Goal: Find specific page/section: Find specific page/section

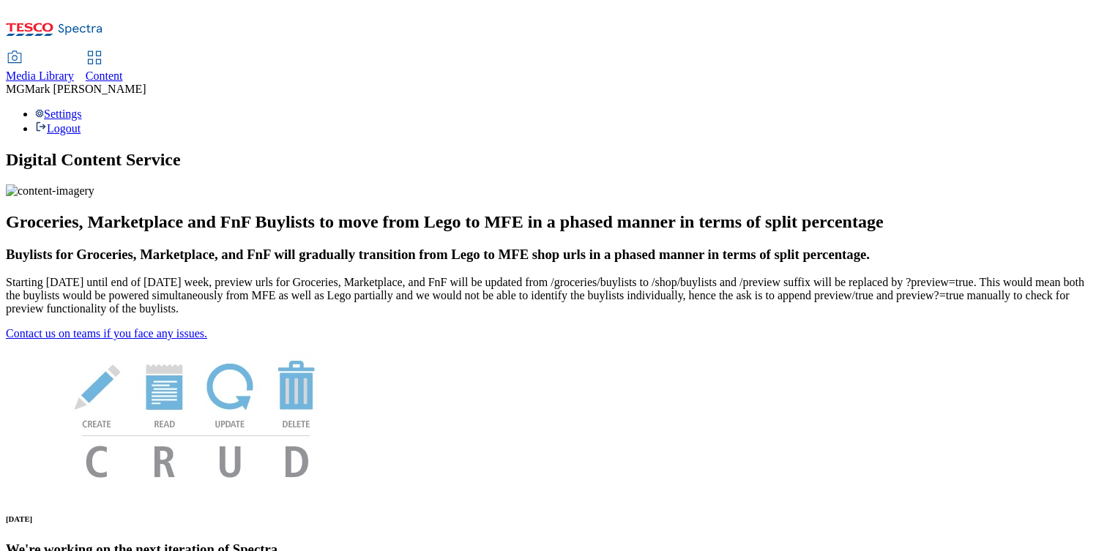
click at [123, 70] on span "Content" at bounding box center [104, 76] width 37 height 12
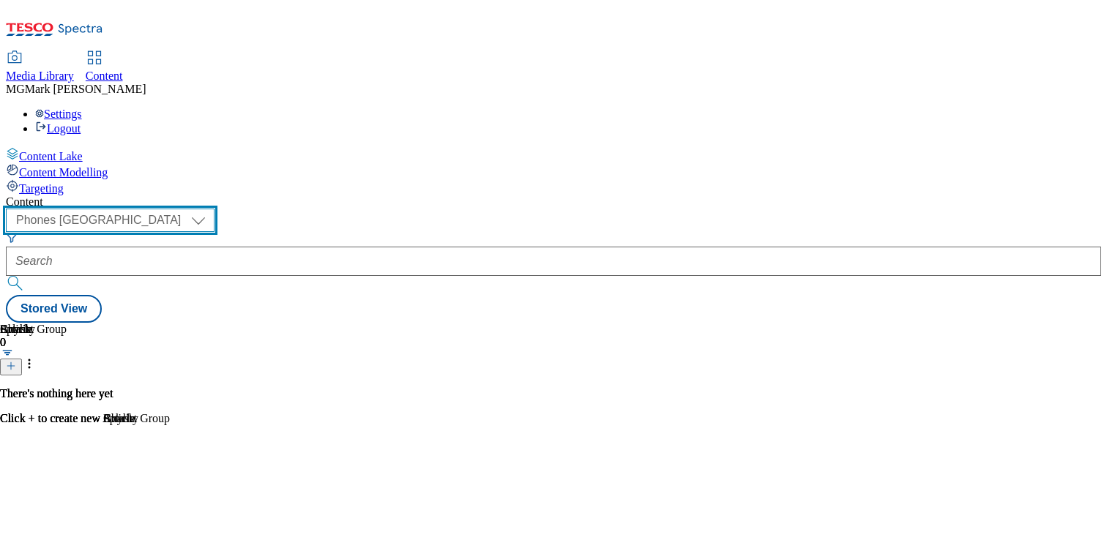
click at [214, 209] on select "Dotcom CZ Dotcom SK ghs-roi ghs-uk Phones [GEOGRAPHIC_DATA]" at bounding box center [110, 220] width 209 height 23
select select "ghs-[GEOGRAPHIC_DATA]"
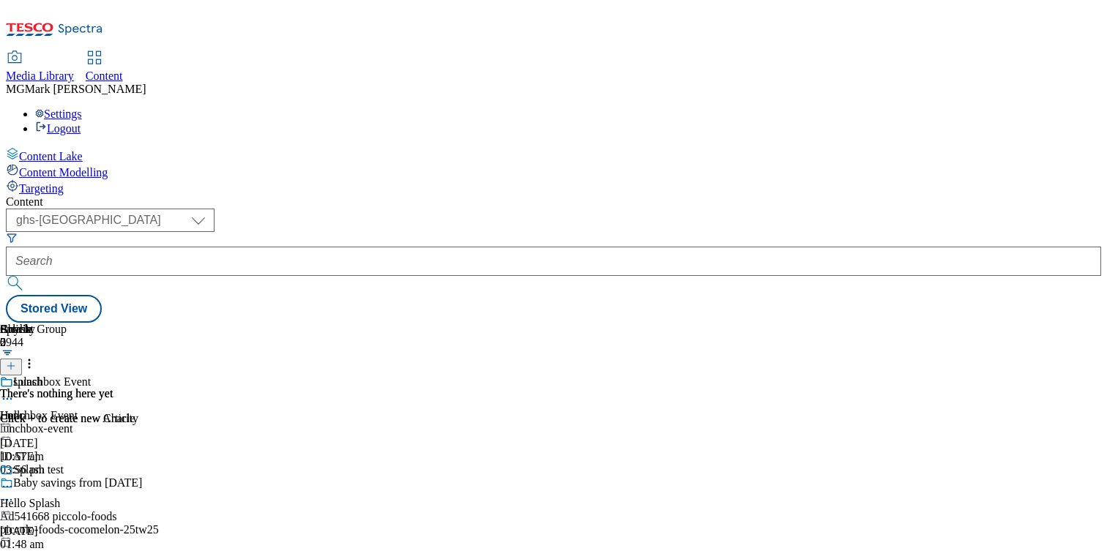
click at [74, 70] on div "Media Library" at bounding box center [40, 76] width 68 height 13
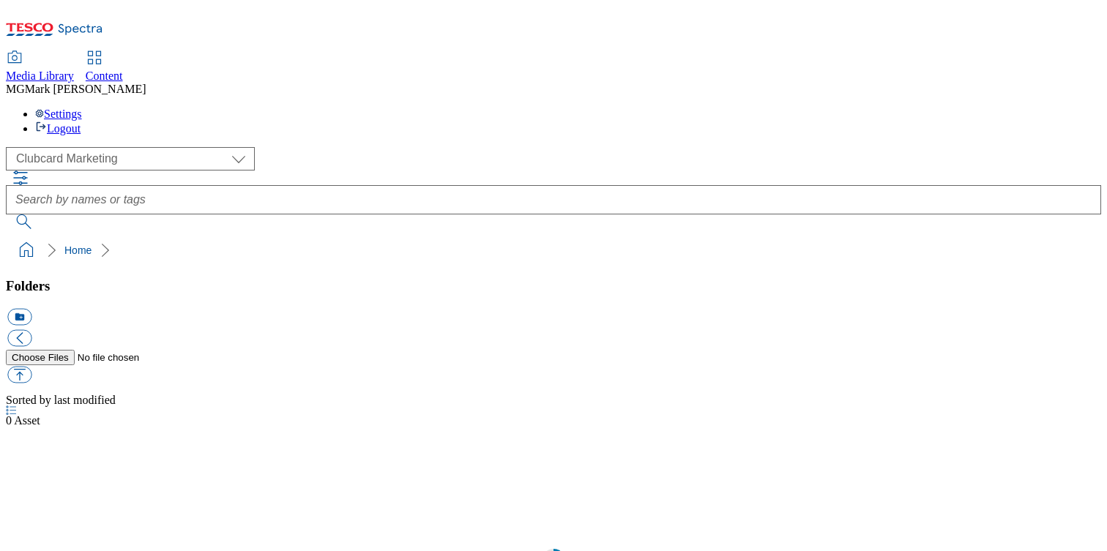
scroll to position [1, 0]
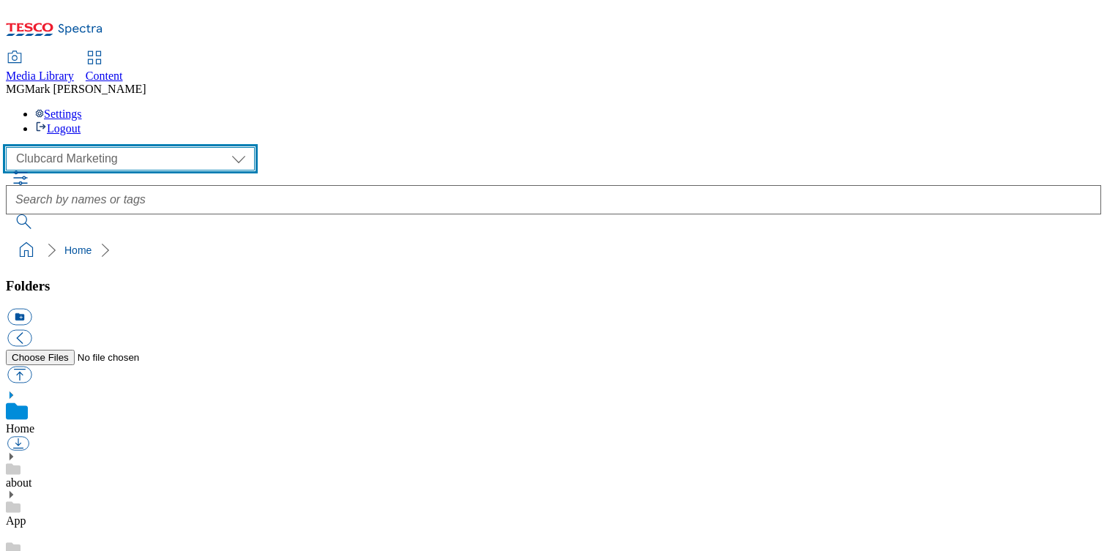
click at [113, 147] on select "Clubcard Marketing Dotcom UK FnF Stores GHS Marketing [GEOGRAPHIC_DATA] GHS Pro…" at bounding box center [130, 158] width 249 height 23
select select "flare-ghs-mktg"
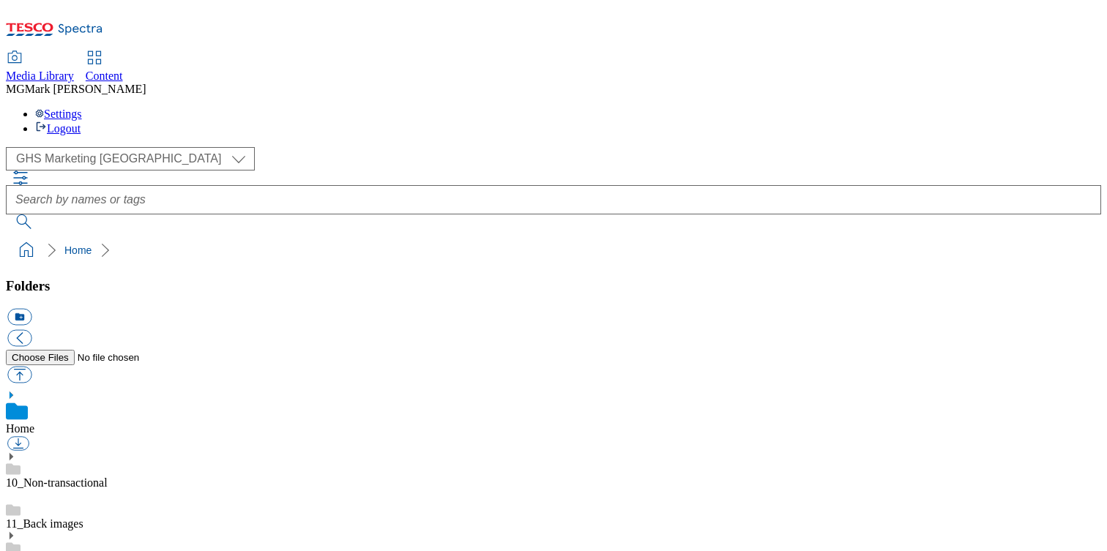
click at [123, 70] on span "Content" at bounding box center [104, 76] width 37 height 12
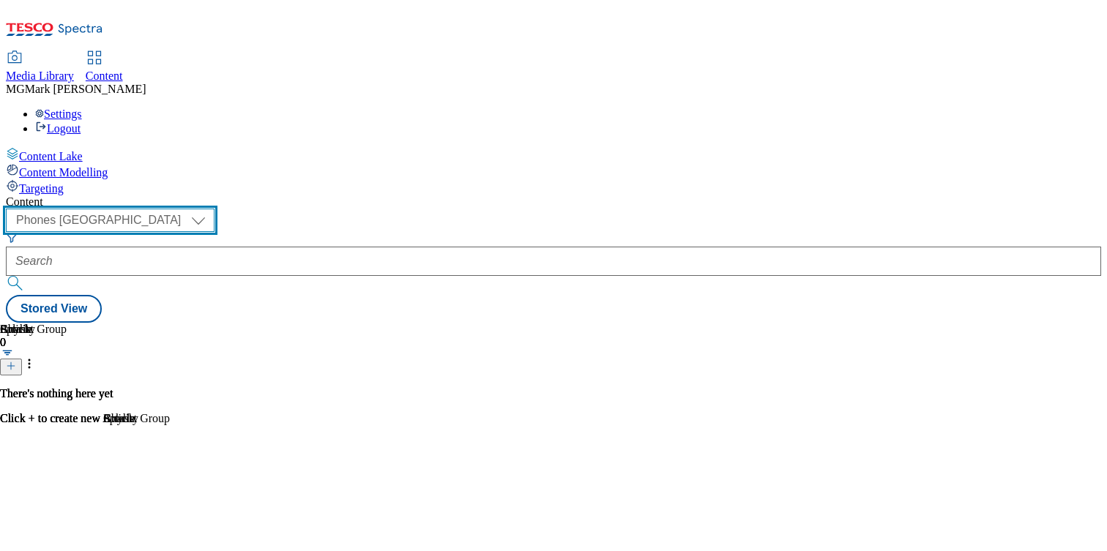
click at [214, 209] on select "Dotcom CZ Dotcom SK ghs-roi ghs-uk Phones [GEOGRAPHIC_DATA]" at bounding box center [110, 220] width 209 height 23
select select "ghs-[GEOGRAPHIC_DATA]"
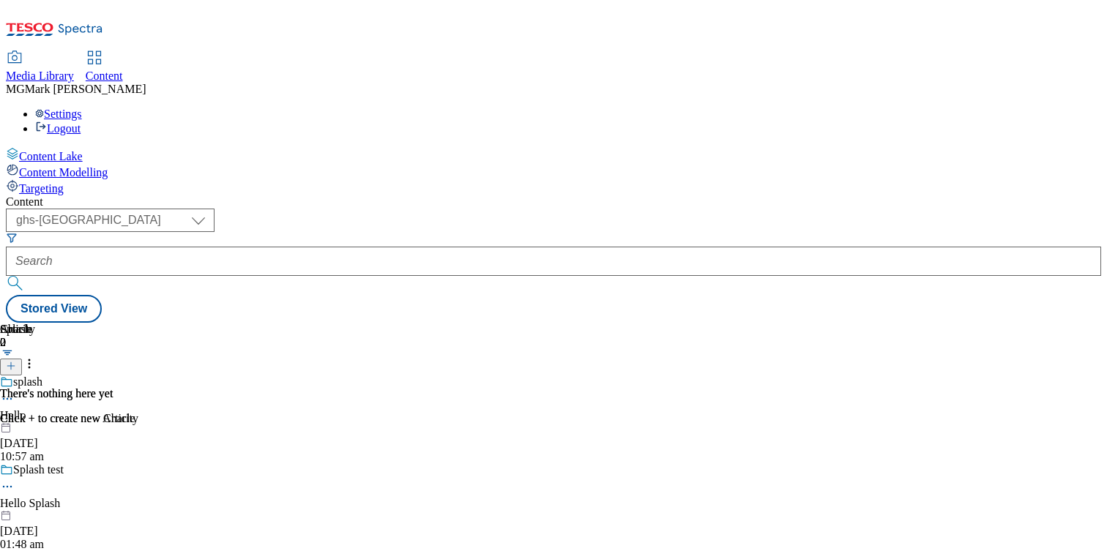
click at [360, 232] on form at bounding box center [553, 263] width 1095 height 63
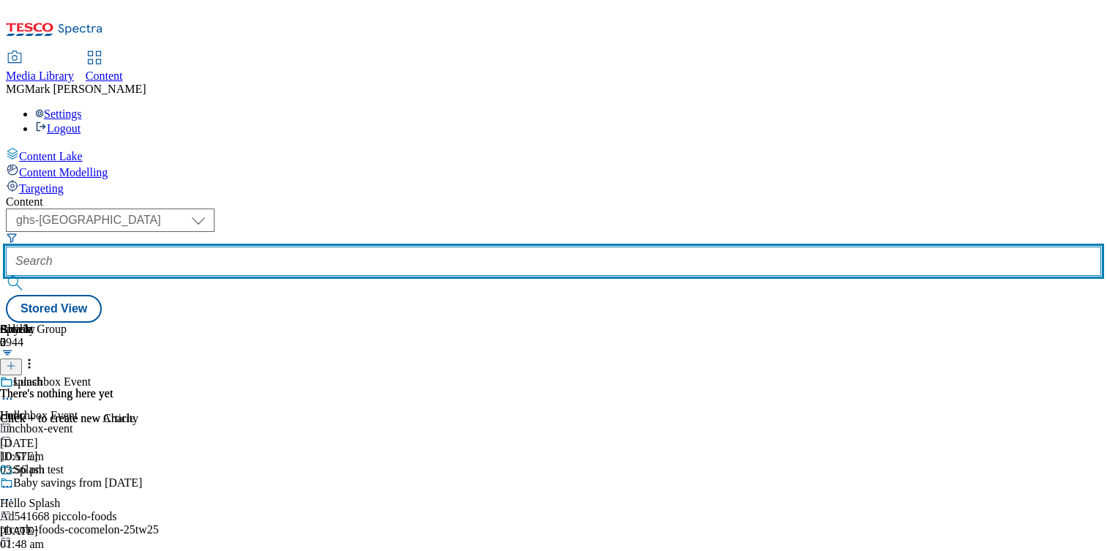
click at [360, 247] on input "text" at bounding box center [553, 261] width 1095 height 29
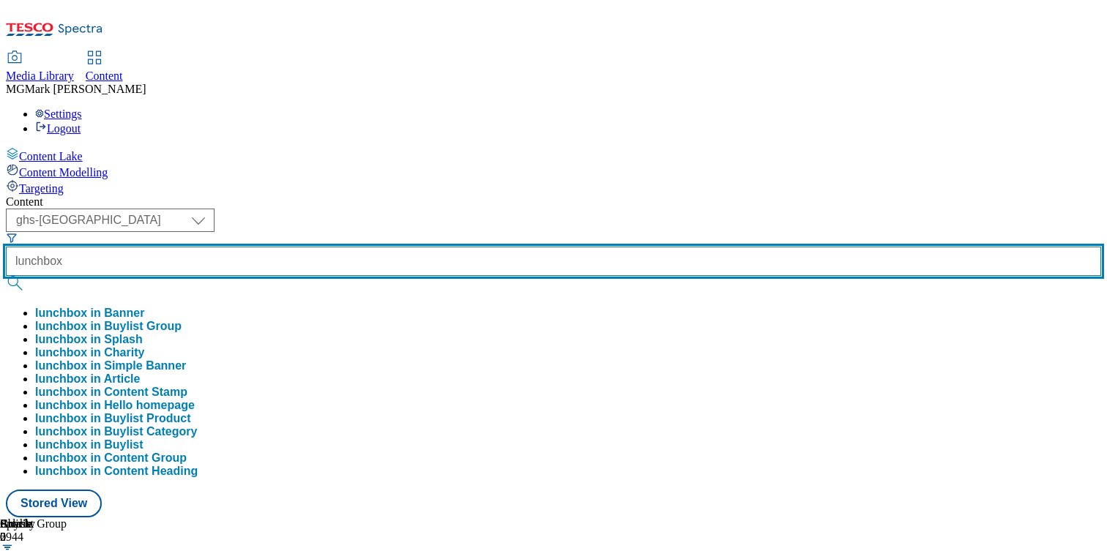
type input "lunchbox"
click at [6, 276] on button "submit" at bounding box center [16, 283] width 20 height 15
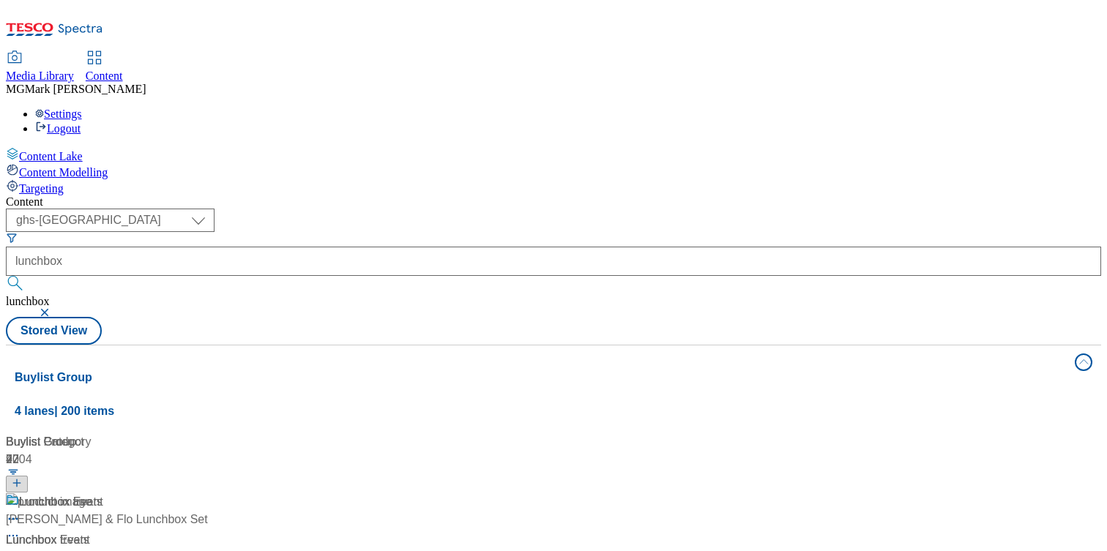
click at [189, 493] on div "Lunchbox Event Lunchbox Event / lunchbox-event [DATE] 03:56 pm" at bounding box center [97, 556] width 183 height 126
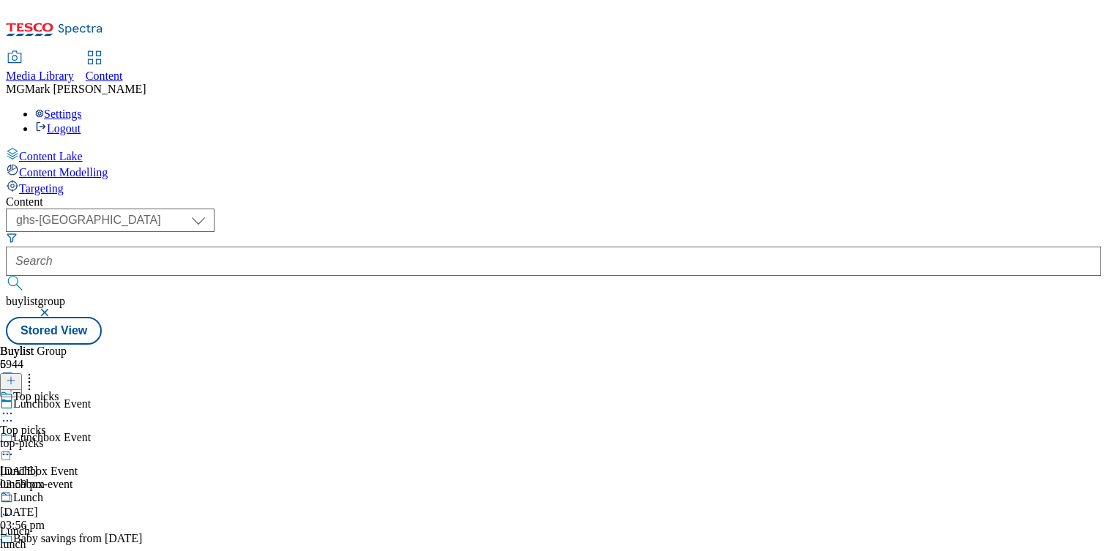
click at [74, 437] on div "top-picks" at bounding box center [37, 443] width 74 height 13
click at [12, 446] on circle at bounding box center [11, 447] width 2 height 2
click at [15, 440] on icon at bounding box center [7, 447] width 15 height 15
